Goal: Entertainment & Leisure: Consume media (video, audio)

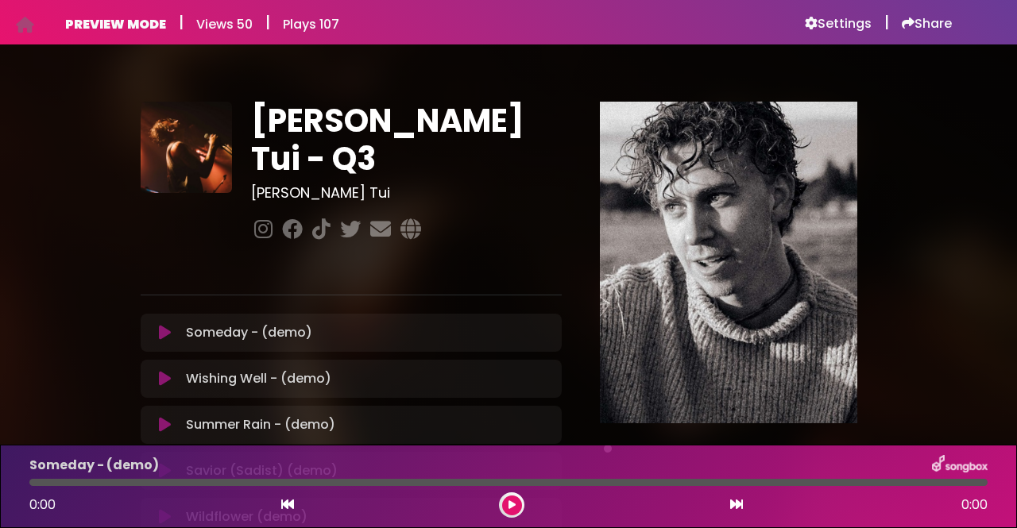
scroll to position [163, 0]
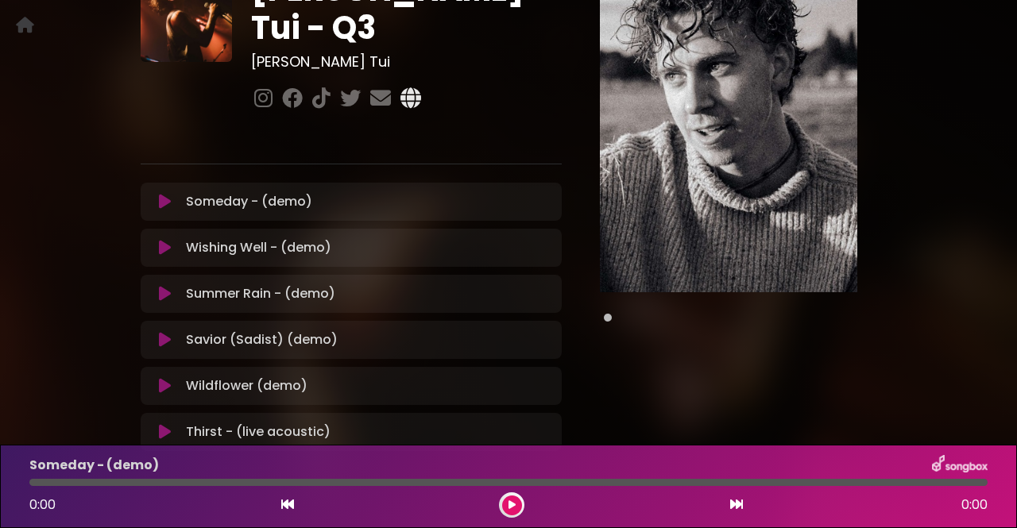
scroll to position [87, 0]
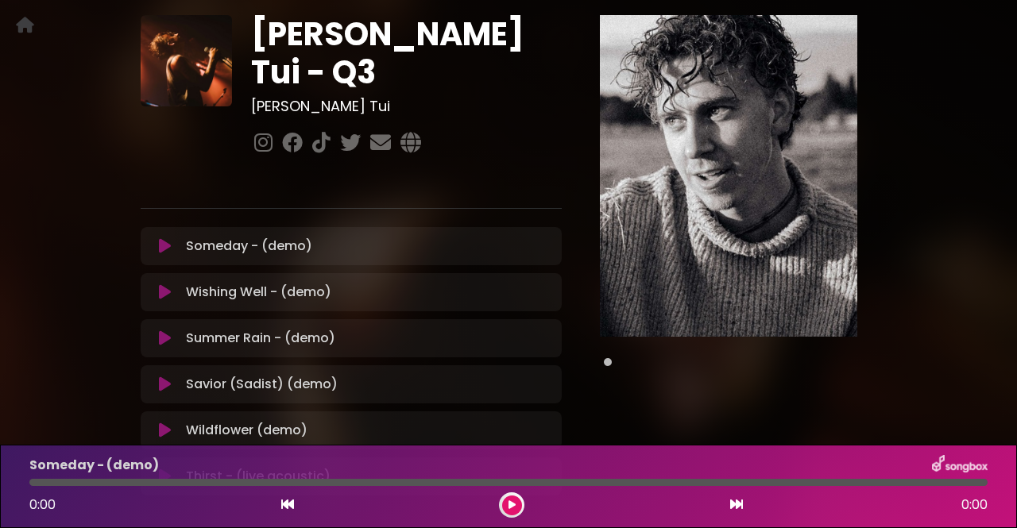
click at [165, 238] on icon at bounding box center [165, 246] width 12 height 16
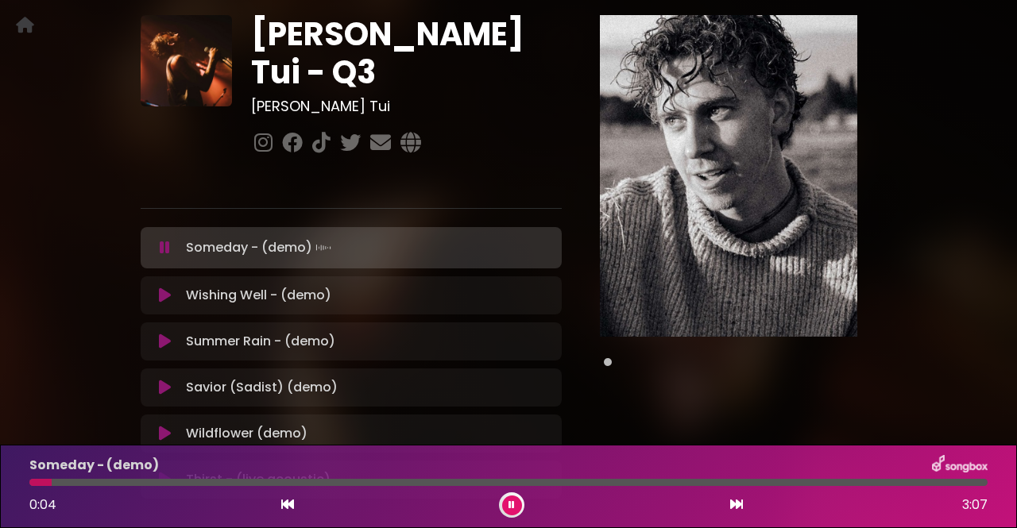
click at [168, 288] on icon at bounding box center [165, 296] width 12 height 16
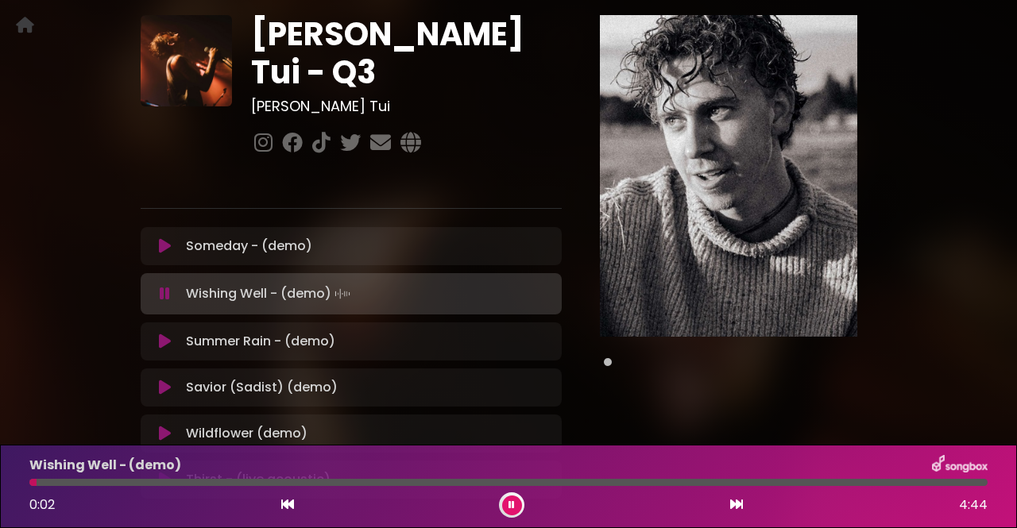
scroll to position [129, 0]
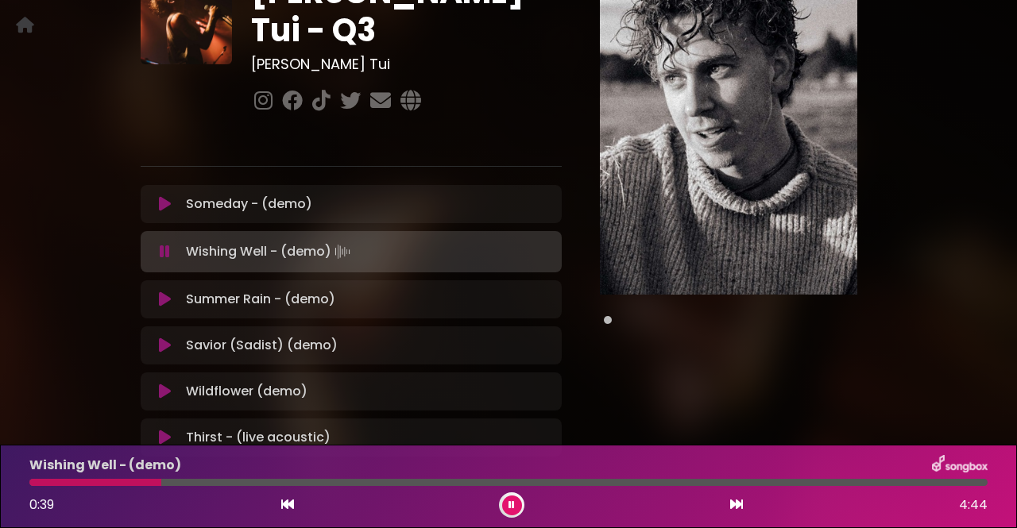
click at [161, 291] on icon at bounding box center [165, 299] width 12 height 16
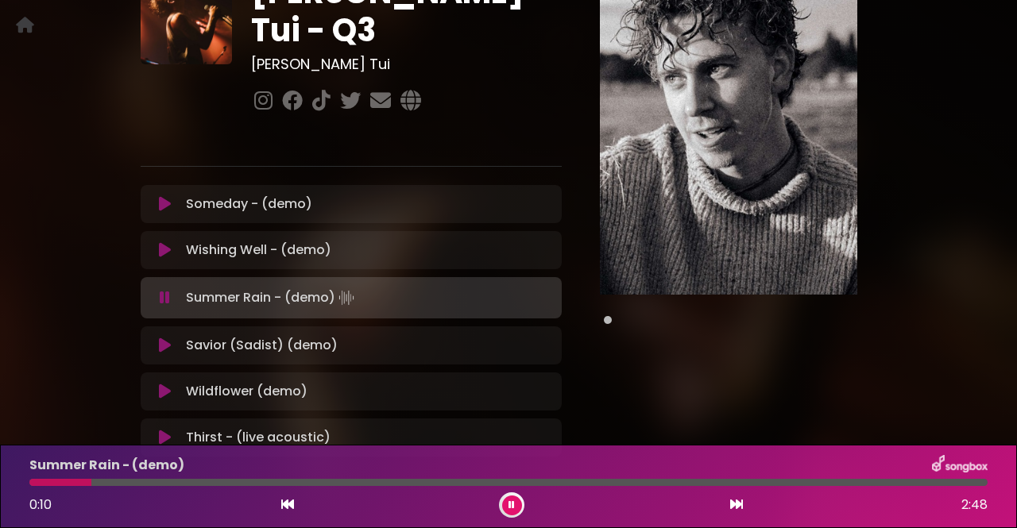
scroll to position [162, 0]
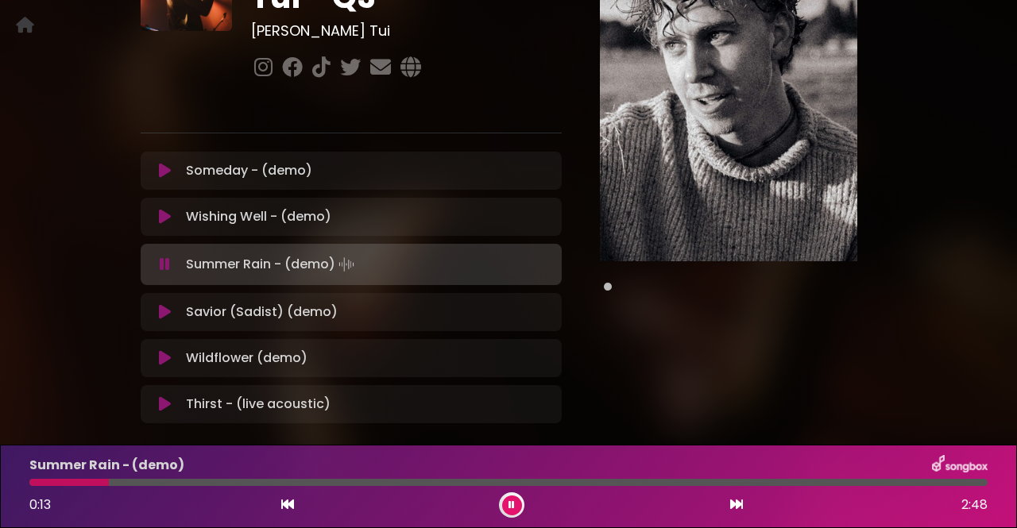
click at [160, 304] on icon at bounding box center [165, 312] width 12 height 16
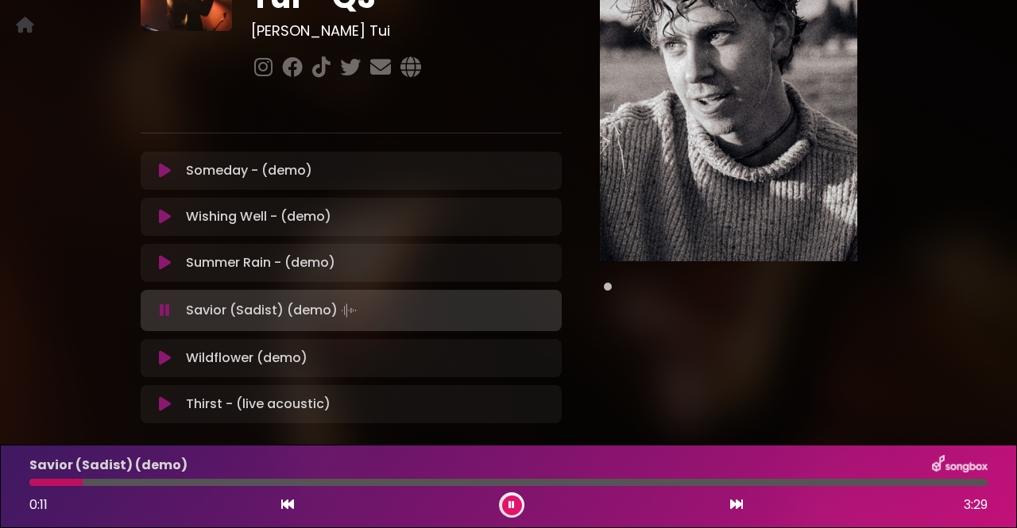
click at [164, 350] on icon at bounding box center [165, 358] width 12 height 16
